Goal: Task Accomplishment & Management: Manage account settings

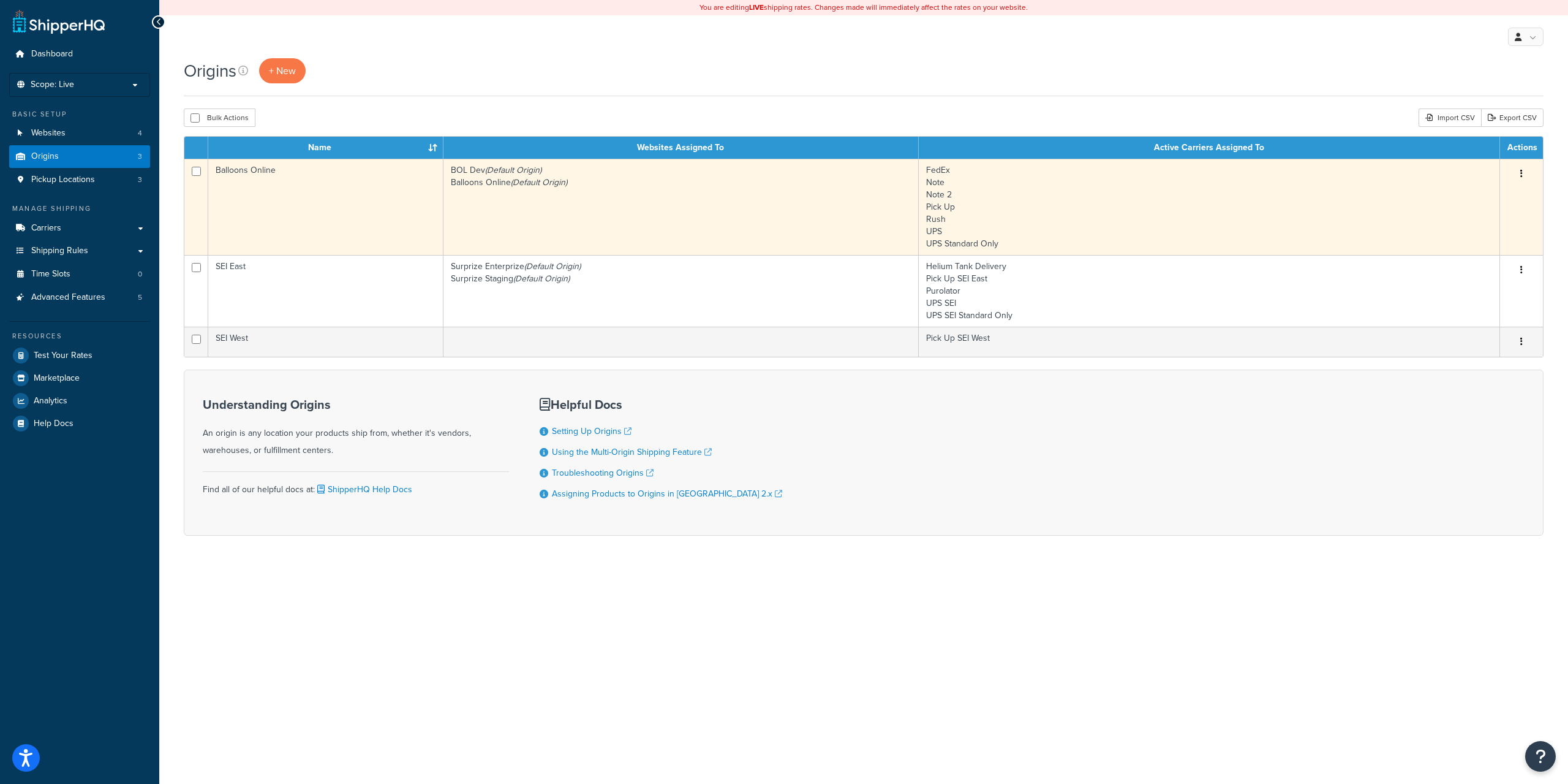
click at [347, 177] on td "Balloons Online" at bounding box center [325, 207] width 235 height 96
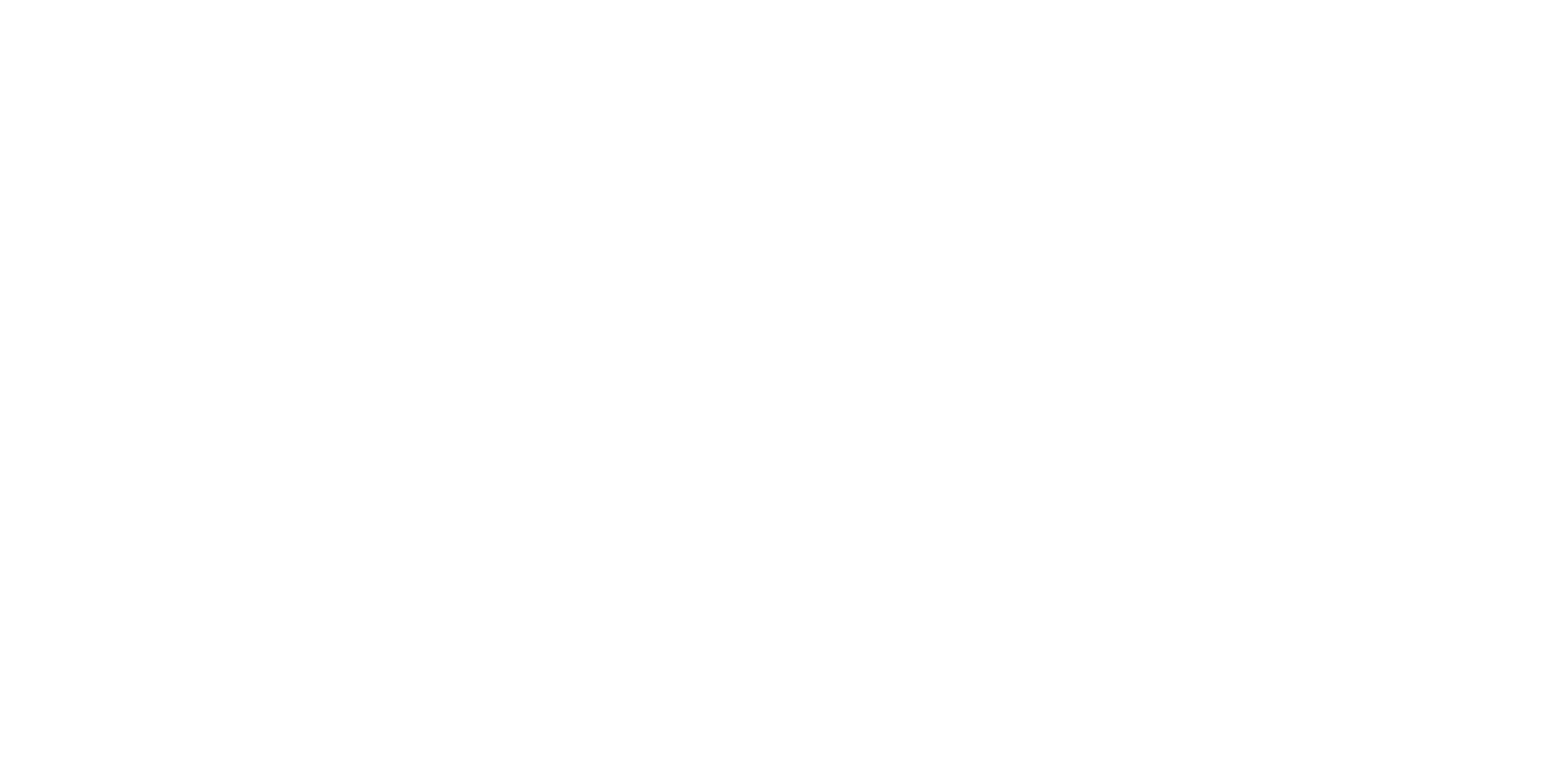
select select "1039"
select select "69"
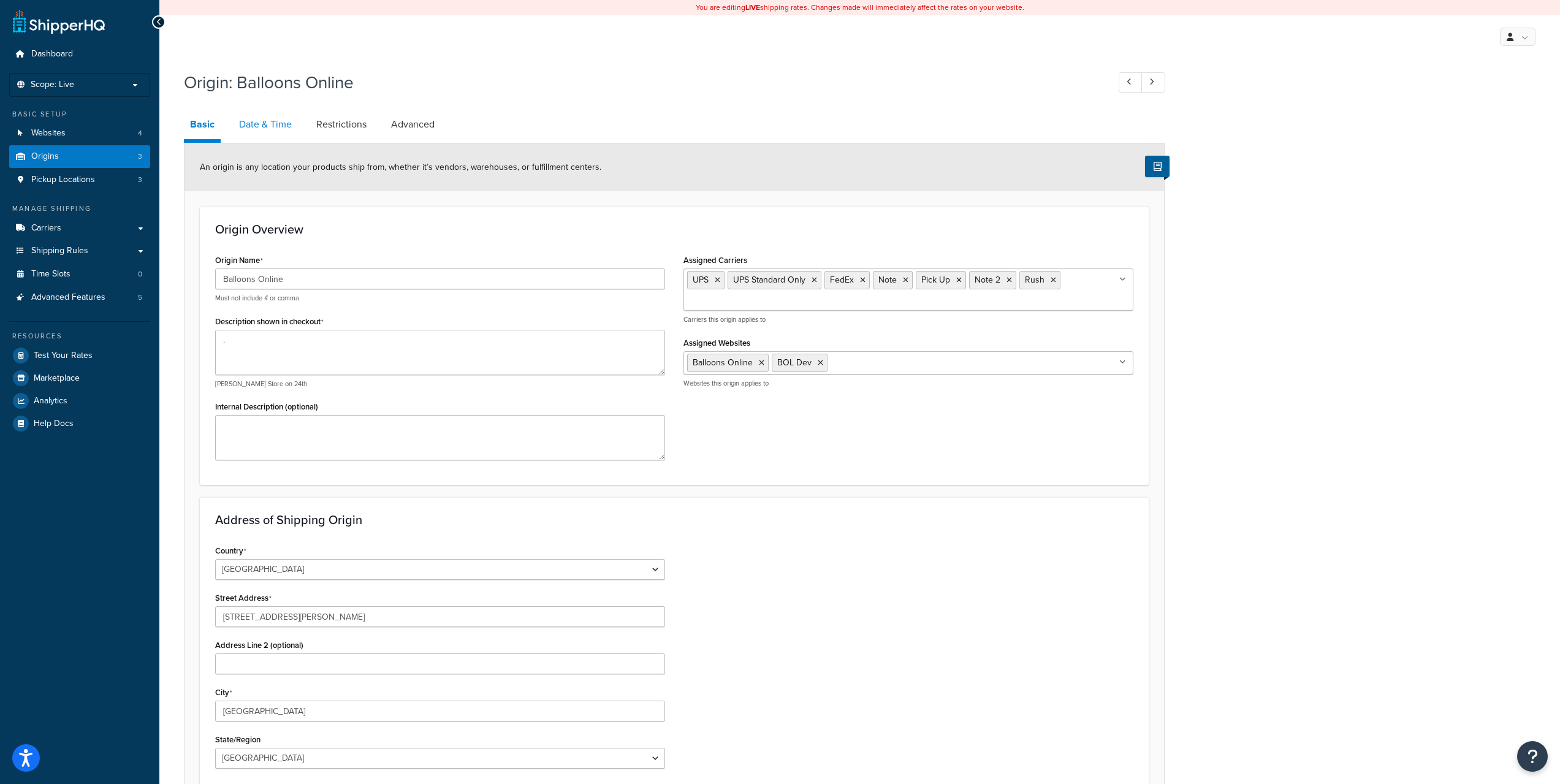
click at [260, 135] on link "Date & Time" at bounding box center [266, 124] width 65 height 30
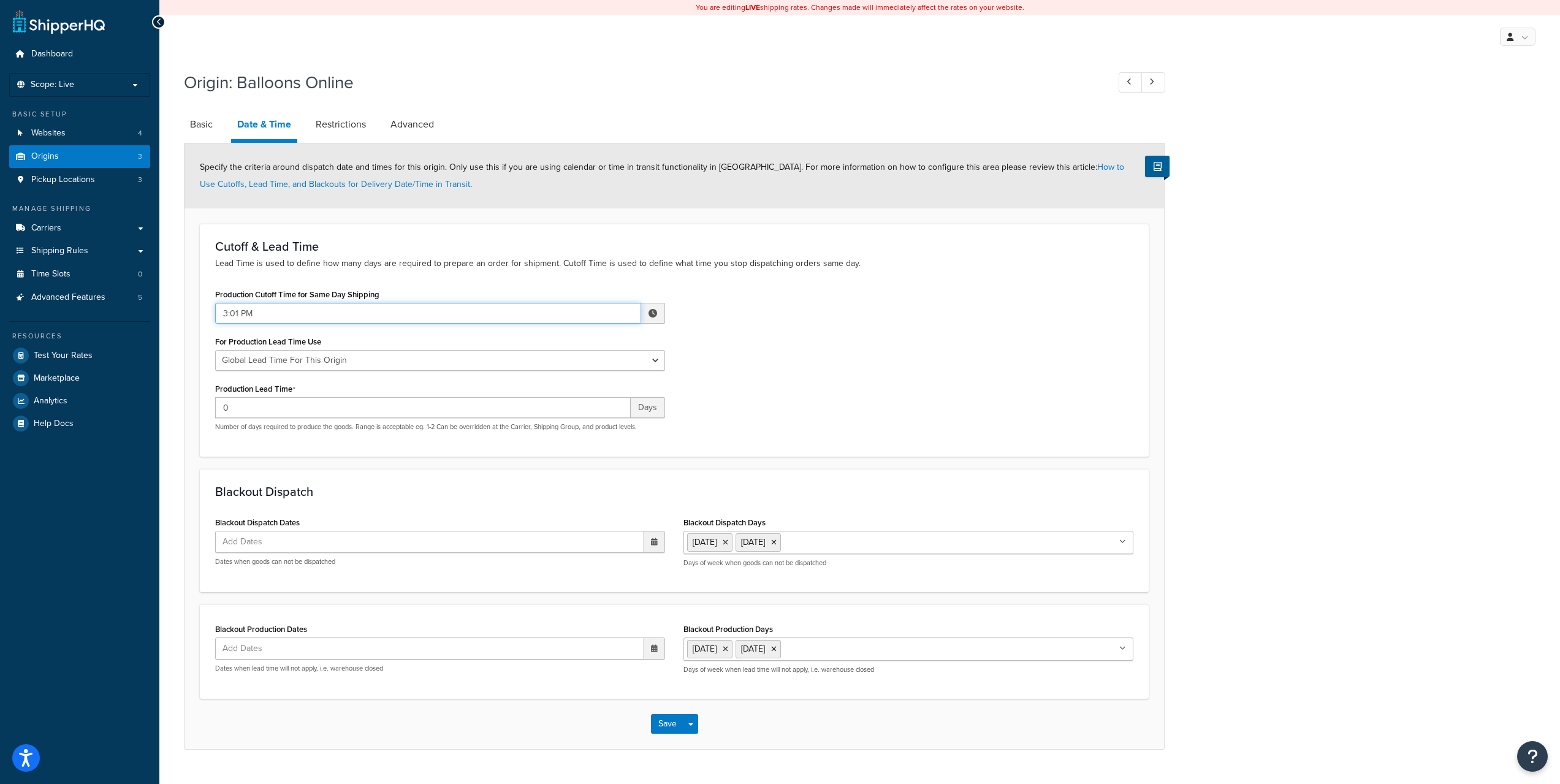
click at [224, 312] on input "3:01 PM" at bounding box center [428, 313] width 426 height 21
click at [562, 377] on span "▼" at bounding box center [562, 377] width 24 height 24
click at [563, 378] on span "▼" at bounding box center [562, 377] width 24 height 24
click at [563, 377] on span "▼" at bounding box center [562, 377] width 24 height 24
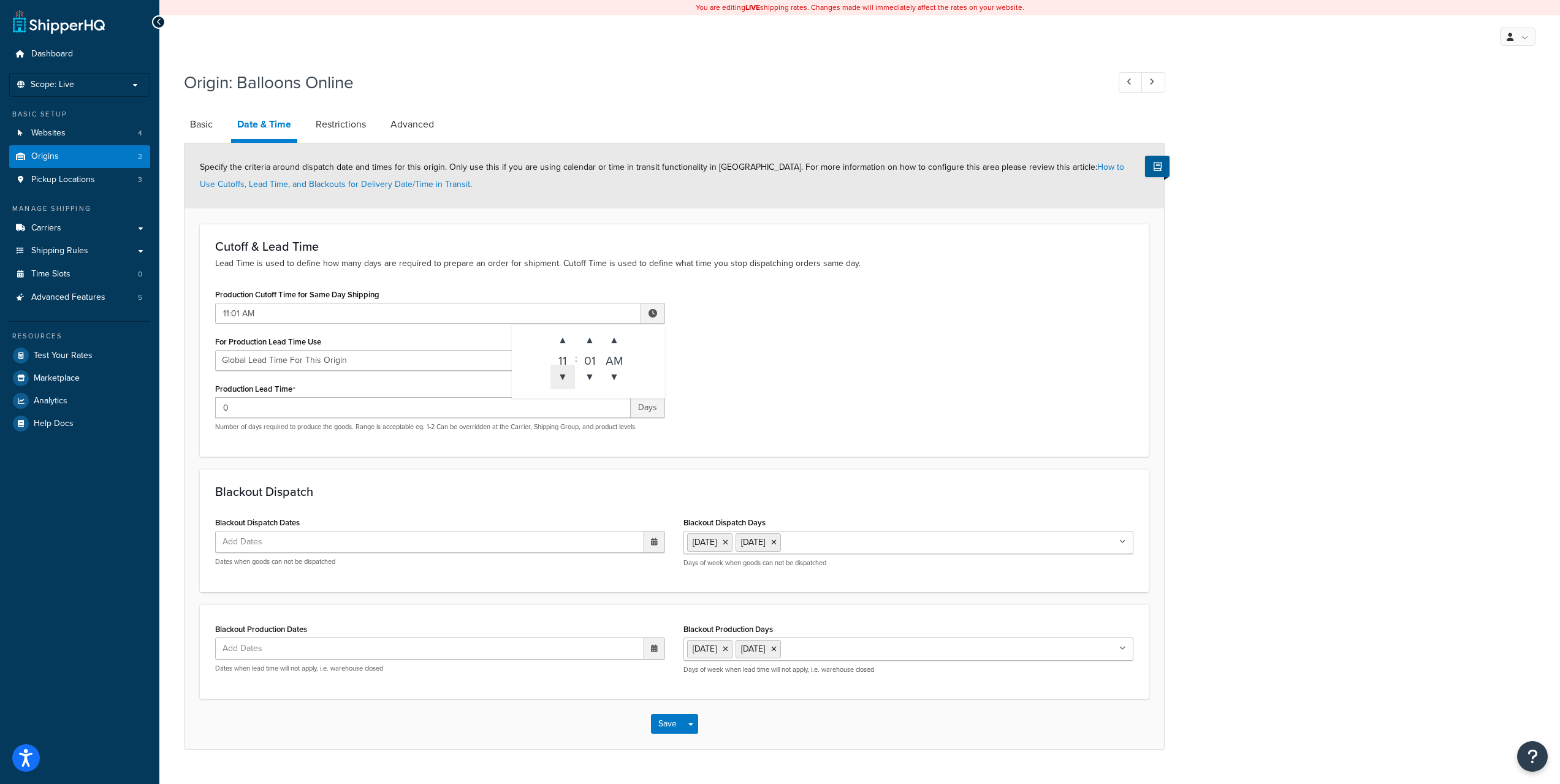
click at [563, 377] on span "▼" at bounding box center [562, 377] width 24 height 24
type input "10:01 AM"
drag, startPoint x: 883, startPoint y: 356, endPoint x: 840, endPoint y: 370, distance: 45.2
click at [883, 357] on div "Production Cutoff Time for Same Day Shipping 10:01 AM ▲ 10 ▼ : ▲ 01 ▼ ▲ AM ▼ Fo…" at bounding box center [674, 362] width 936 height 155
click at [669, 715] on button "Save" at bounding box center [668, 723] width 33 height 20
